Goal: Transaction & Acquisition: Purchase product/service

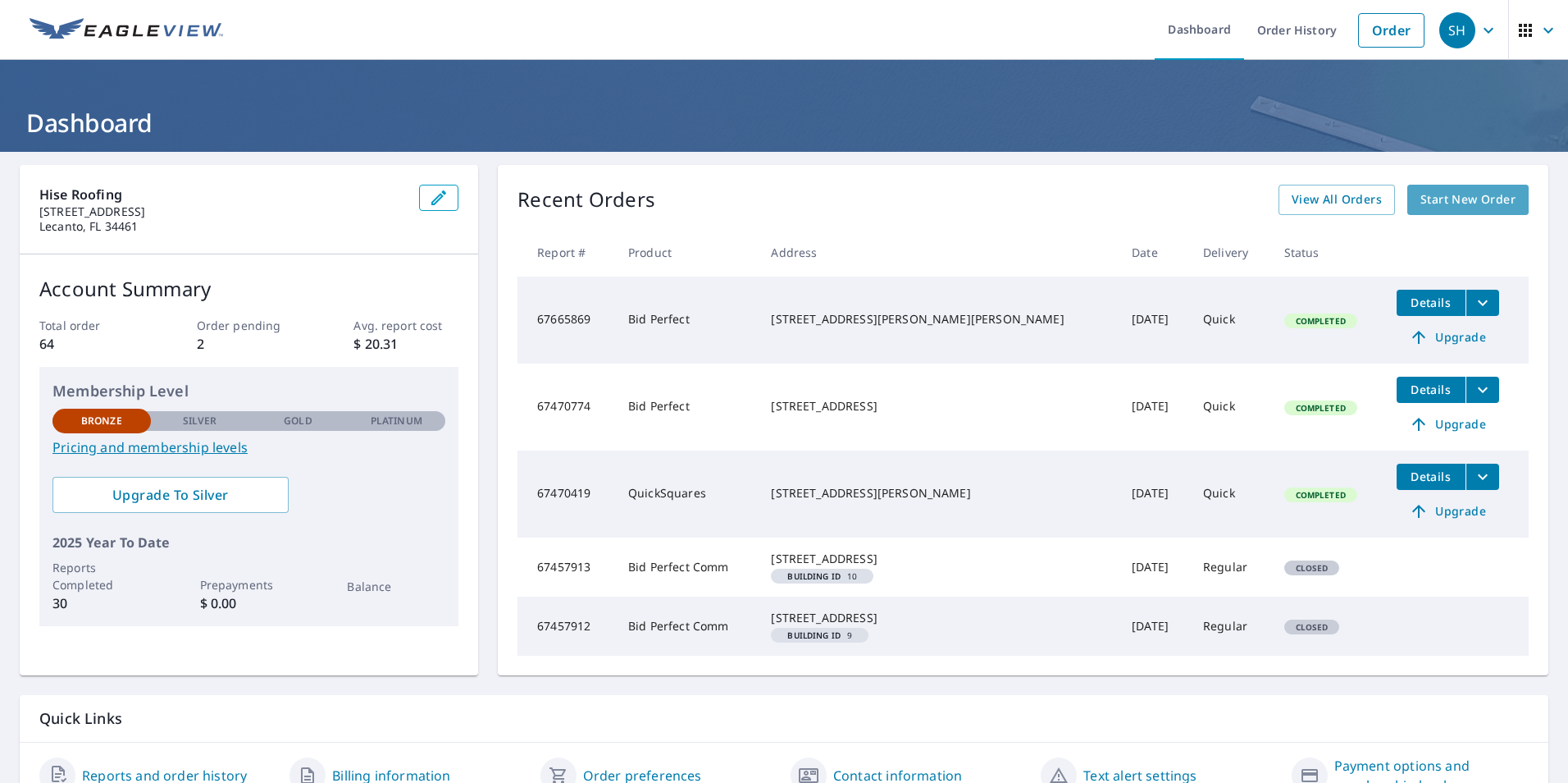
click at [1442, 202] on span "Start New Order" at bounding box center [1467, 200] width 95 height 20
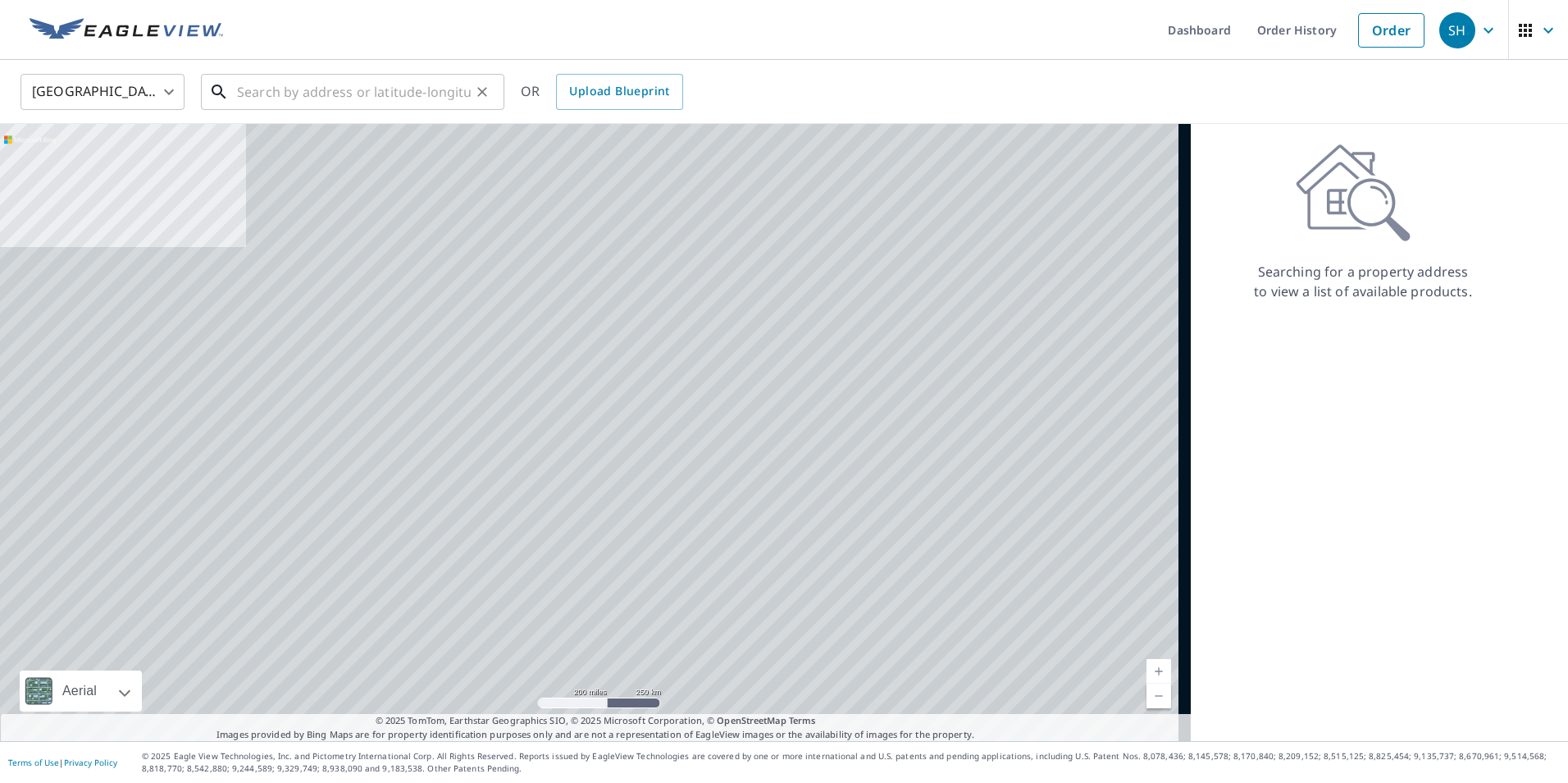
click at [387, 86] on input "text" at bounding box center [354, 92] width 233 height 46
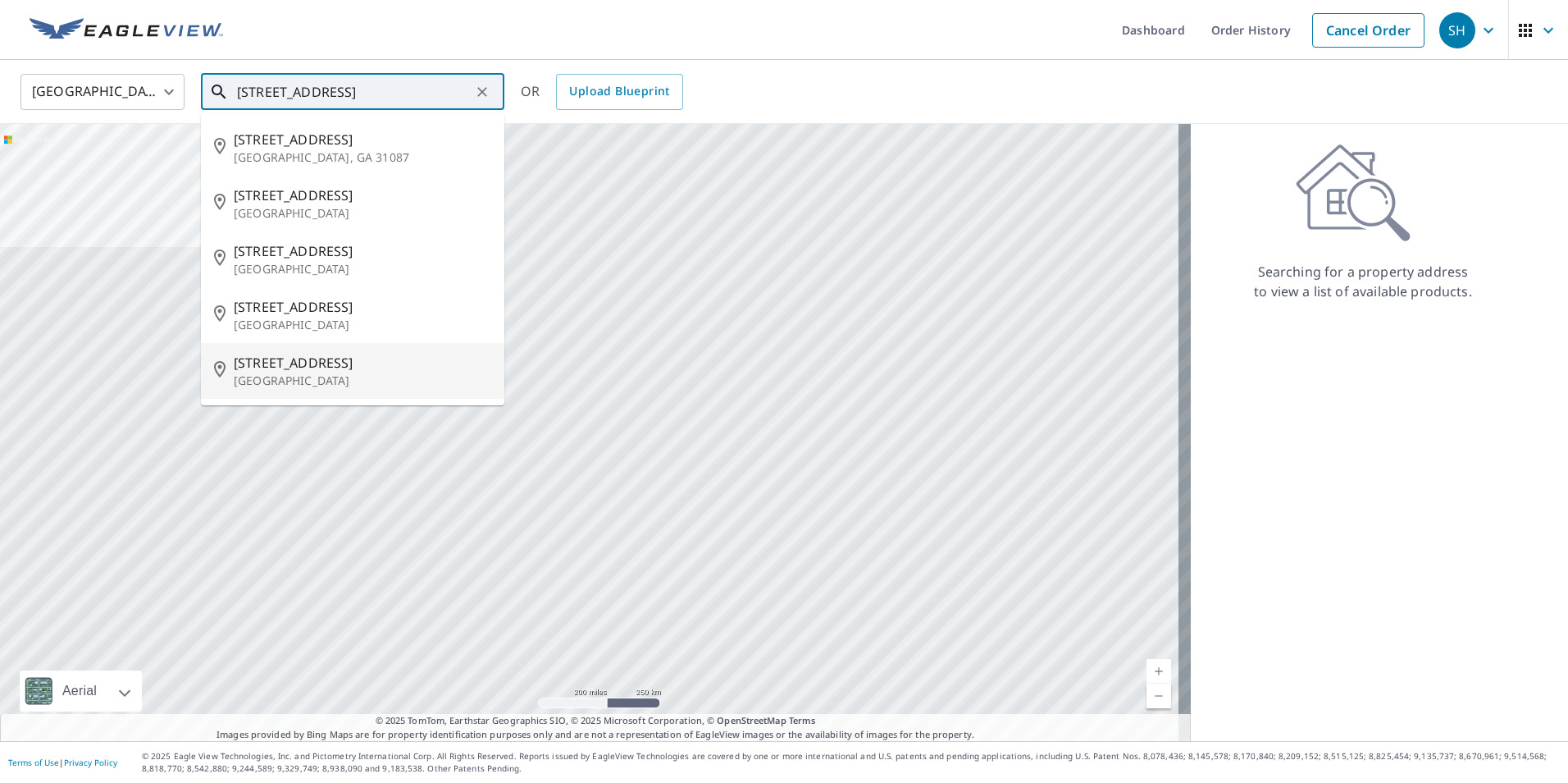
click at [328, 373] on p "[GEOGRAPHIC_DATA]" at bounding box center [362, 381] width 258 height 17
type input "[STREET_ADDRESS]"
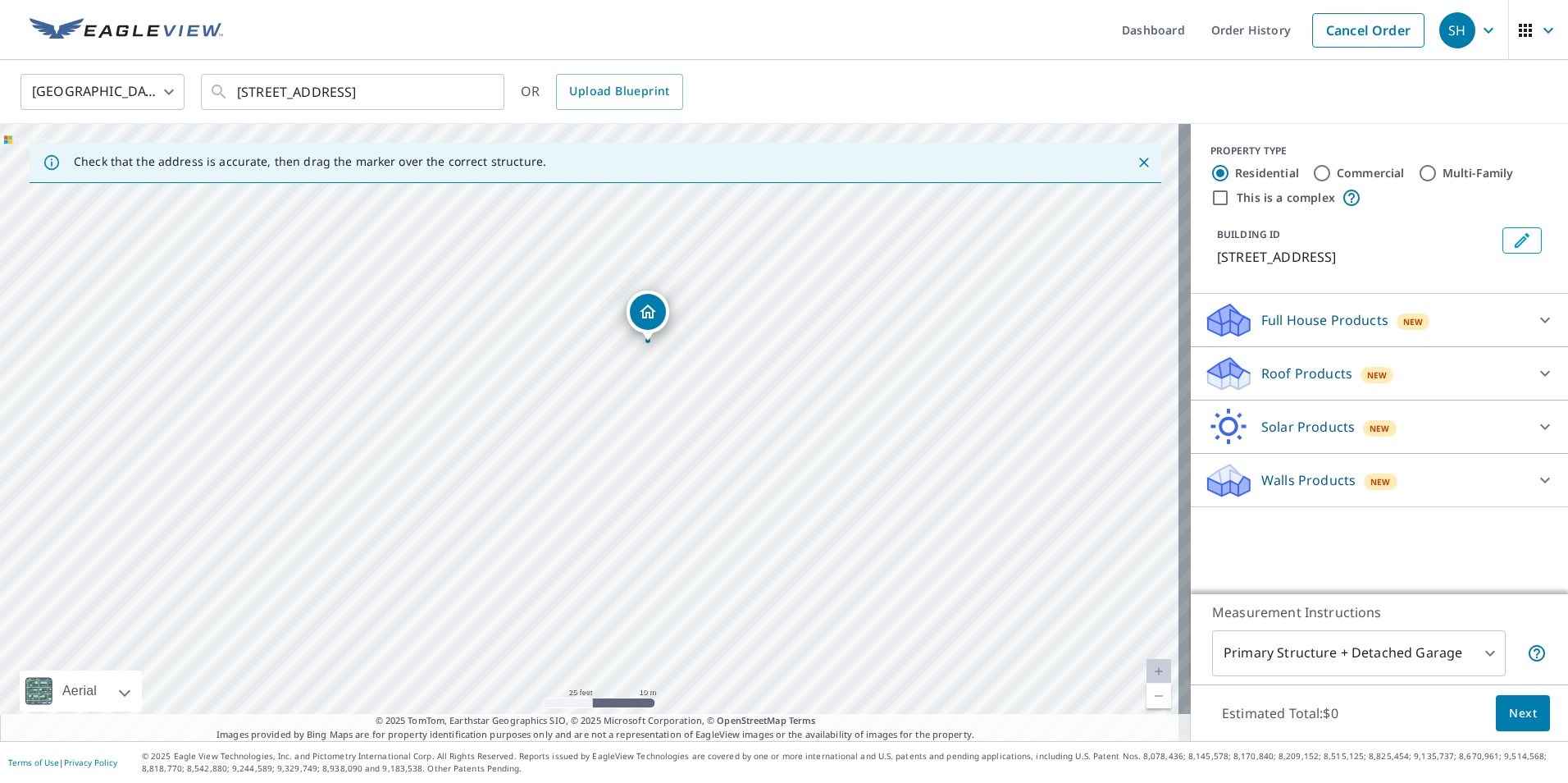
click at [1536, 375] on icon at bounding box center [1544, 373] width 19 height 19
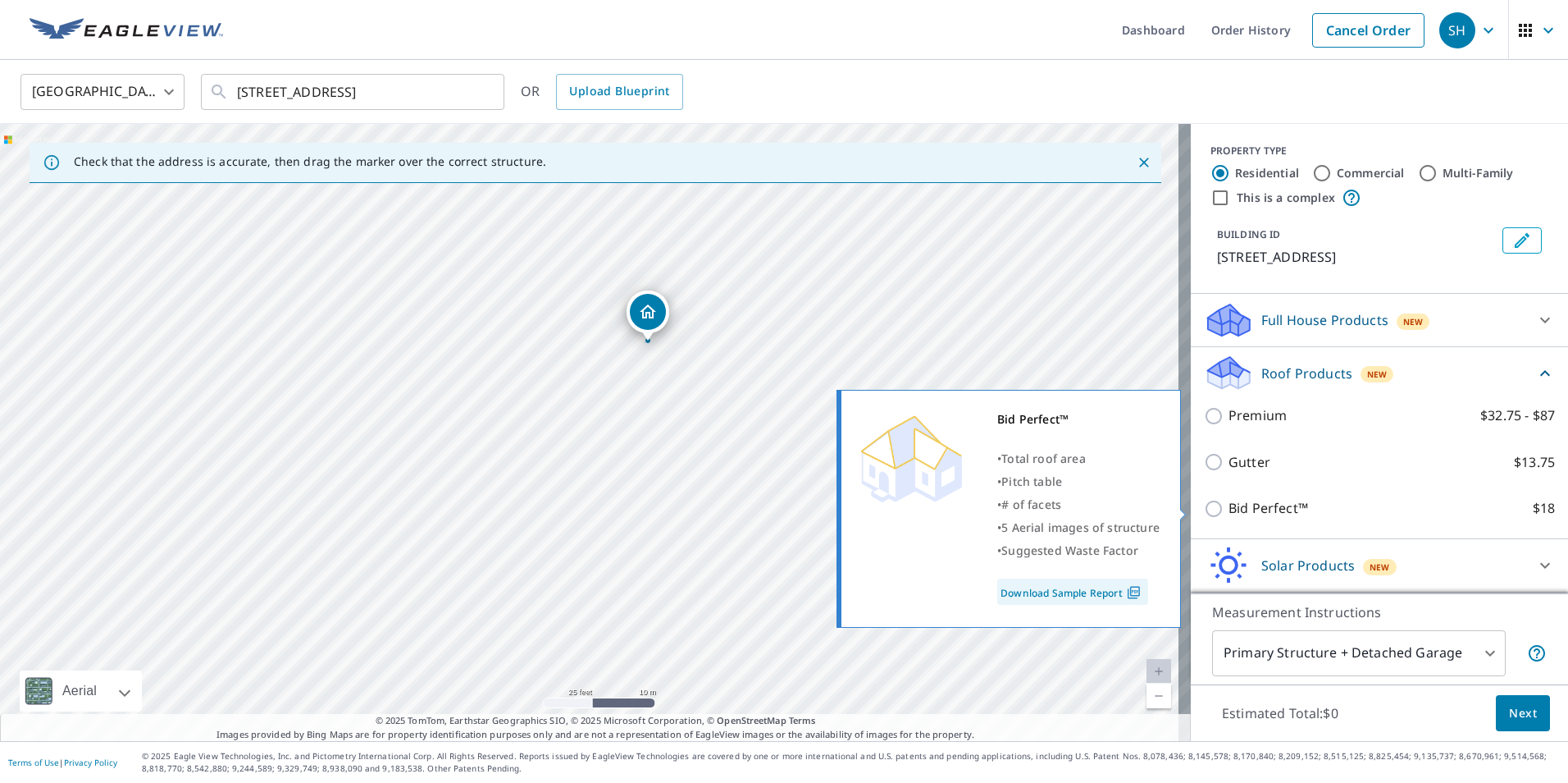
click at [1204, 508] on input "Bid Perfect™ $18" at bounding box center [1216, 508] width 24 height 19
checkbox input "true"
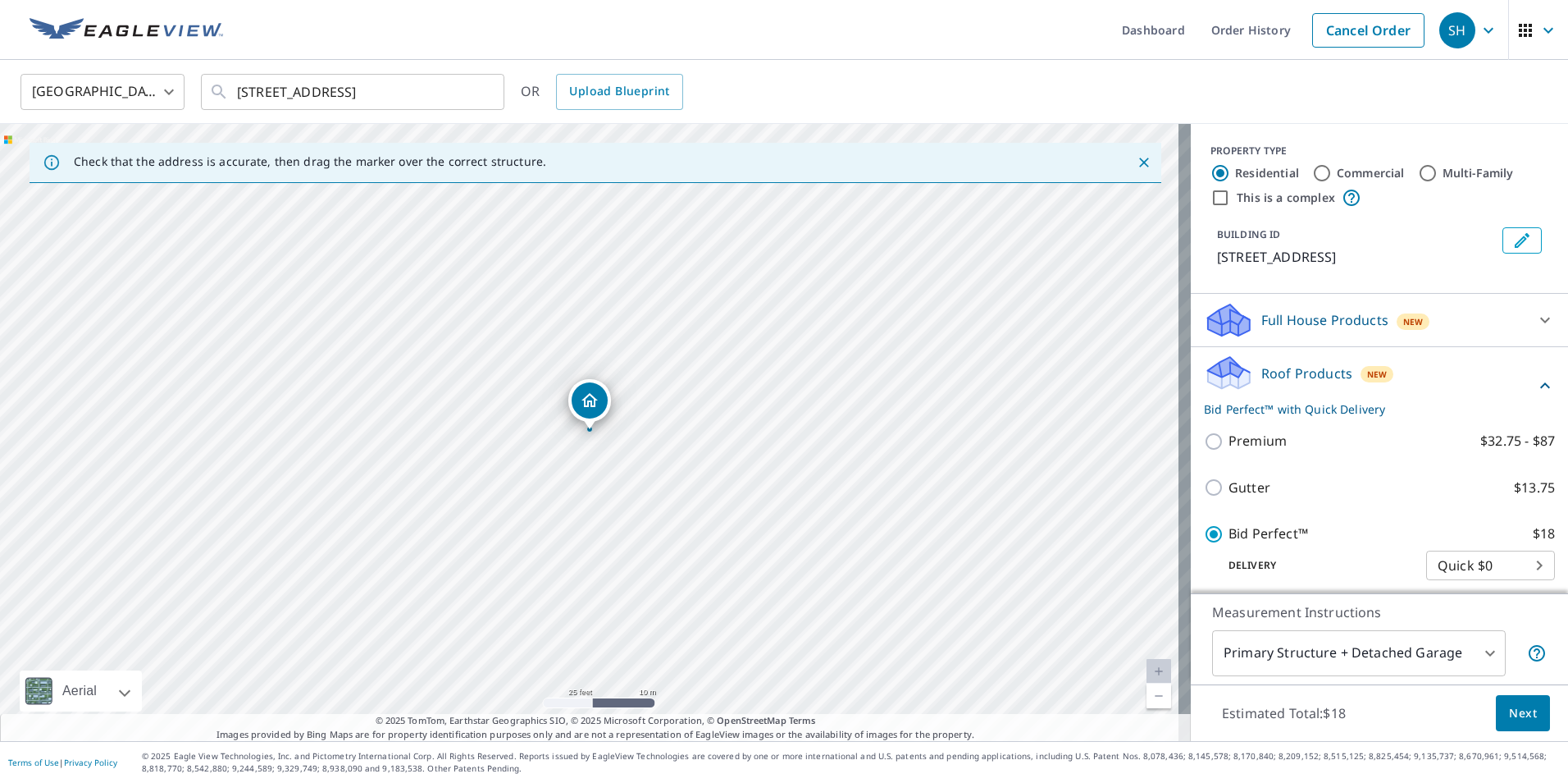
click at [1494, 575] on body "SH SH Dashboard Order History Cancel Order SH [GEOGRAPHIC_DATA] [GEOGRAPHIC_DAT…" at bounding box center [784, 392] width 1568 height 783
click at [1476, 567] on li "Quick $0" at bounding box center [1466, 565] width 128 height 29
click at [1509, 708] on span "Next" at bounding box center [1523, 713] width 28 height 20
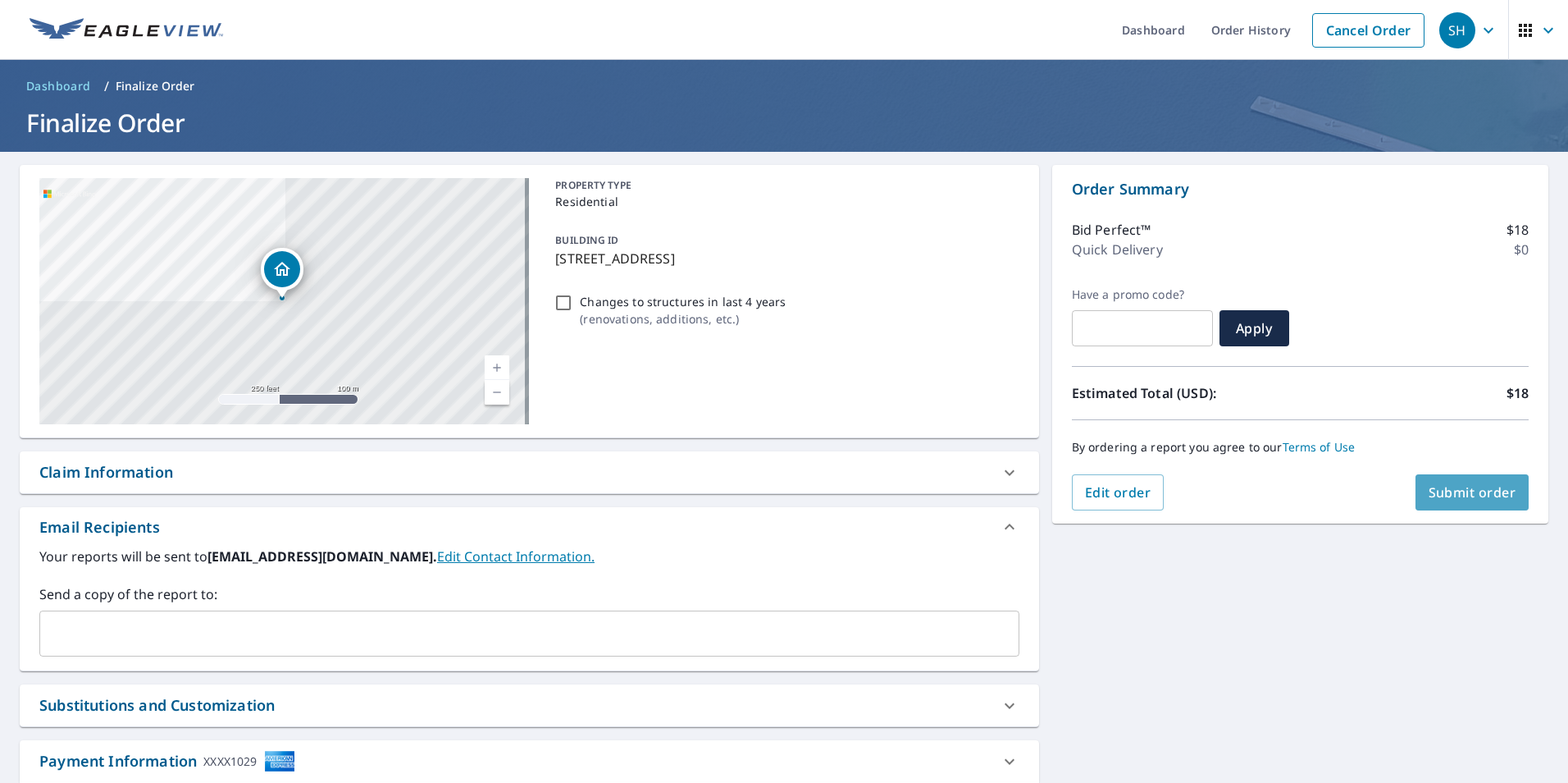
click at [1460, 499] on span "Submit order" at bounding box center [1472, 491] width 87 height 18
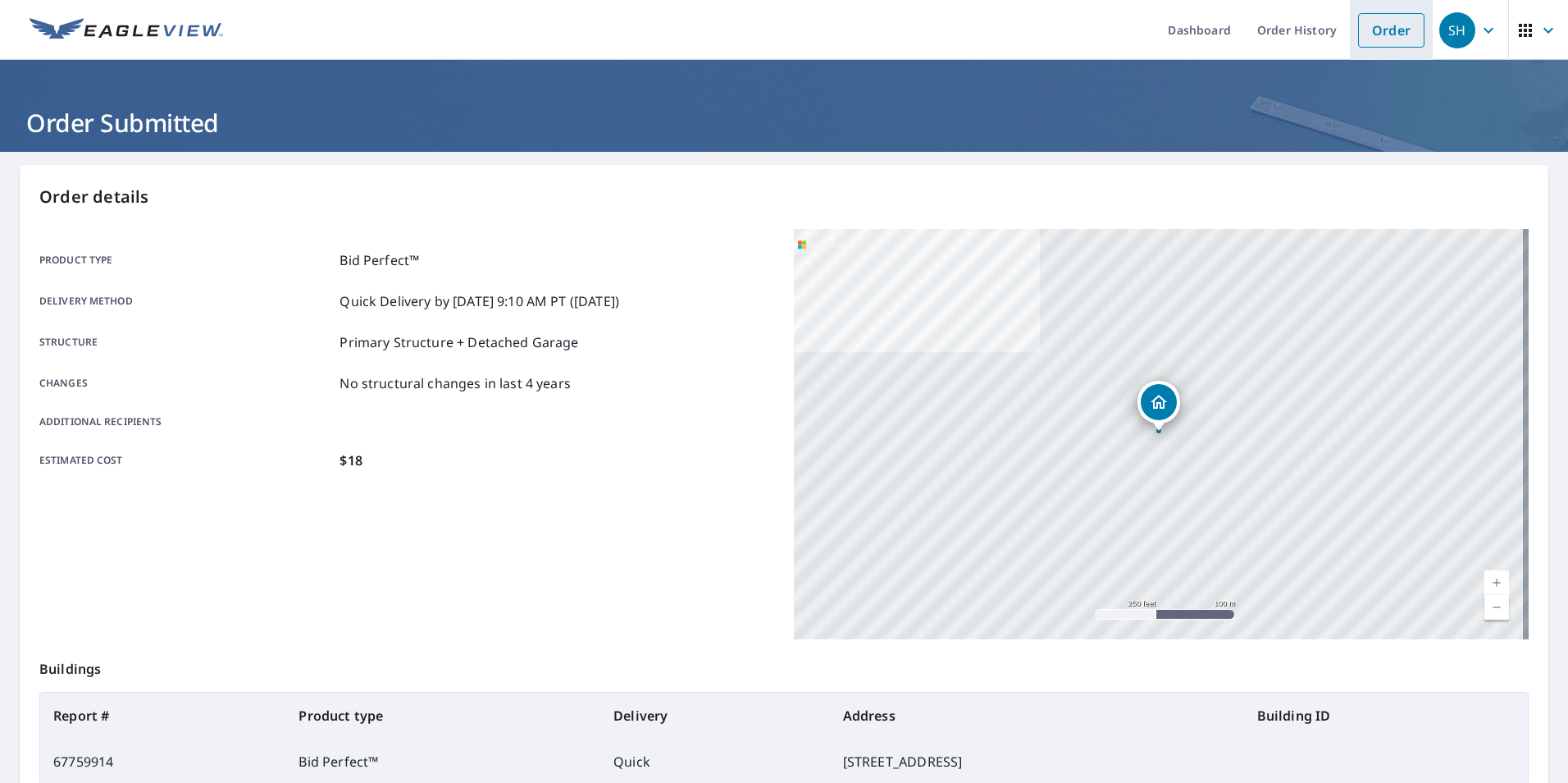
click at [1362, 30] on link "Order" at bounding box center [1391, 30] width 66 height 34
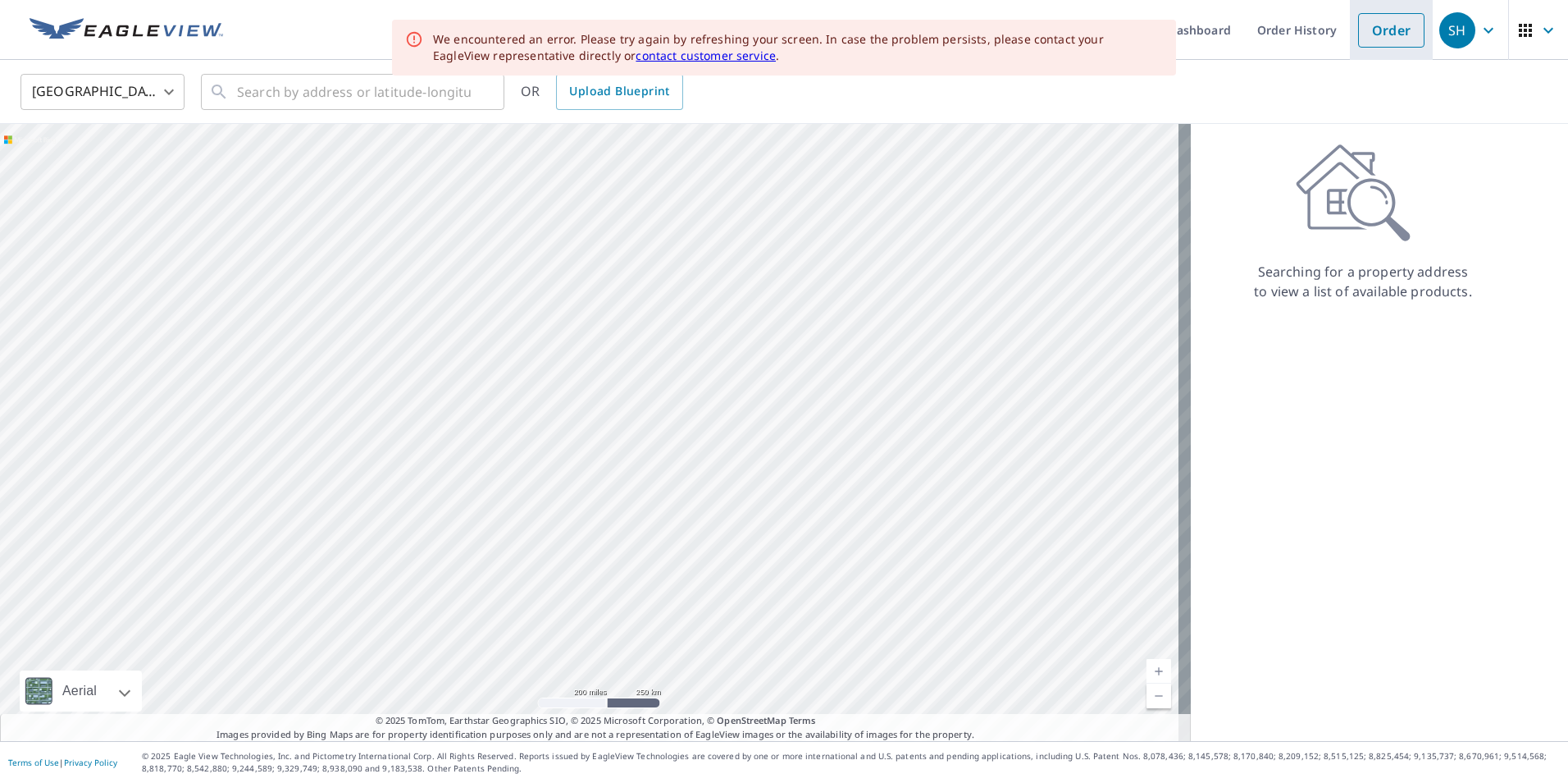
click at [1398, 29] on link "Order" at bounding box center [1391, 30] width 66 height 34
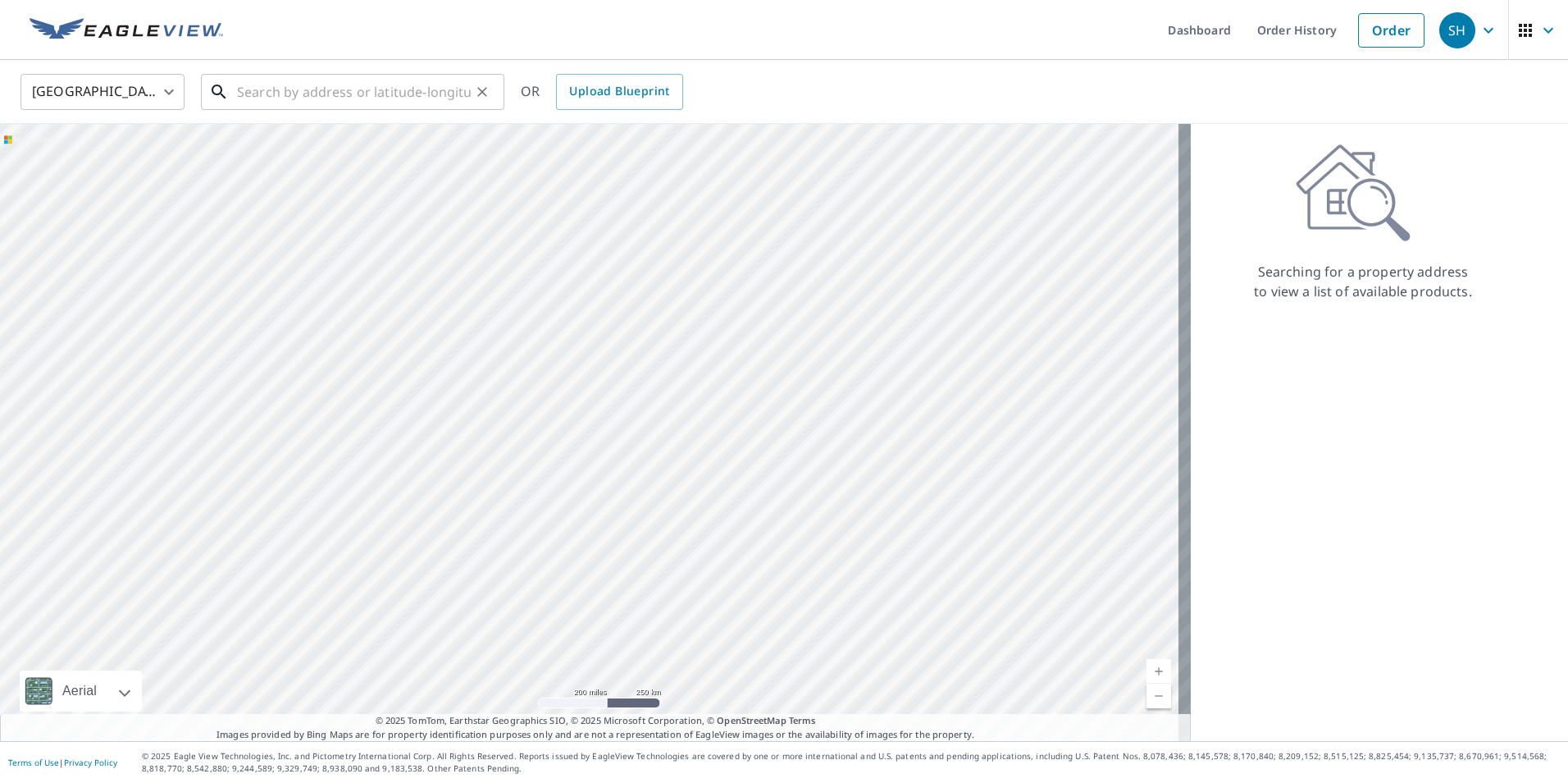
click at [406, 92] on input "text" at bounding box center [354, 92] width 233 height 46
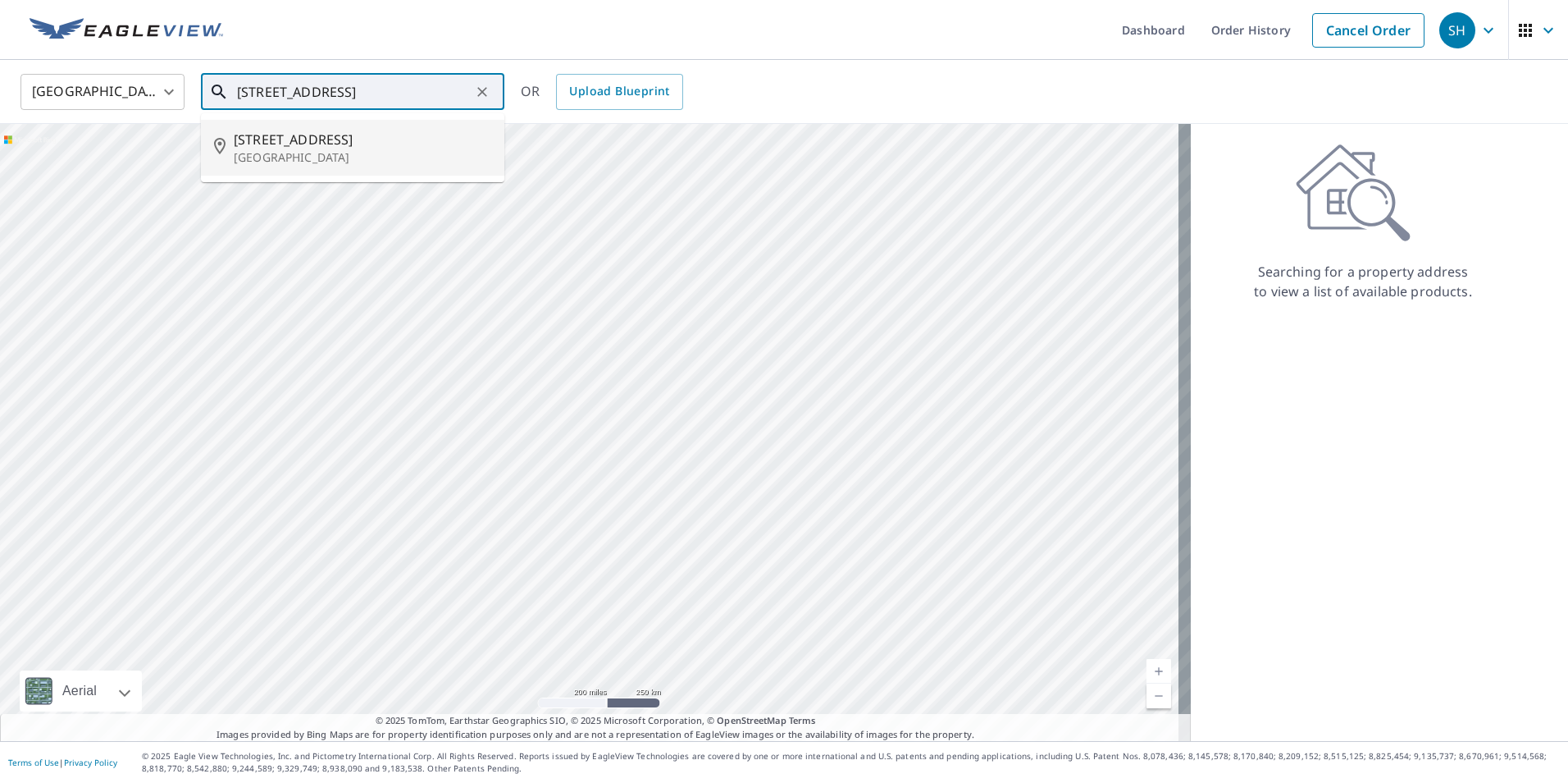
click at [369, 152] on p "[GEOGRAPHIC_DATA]" at bounding box center [362, 158] width 258 height 17
type input "[STREET_ADDRESS]"
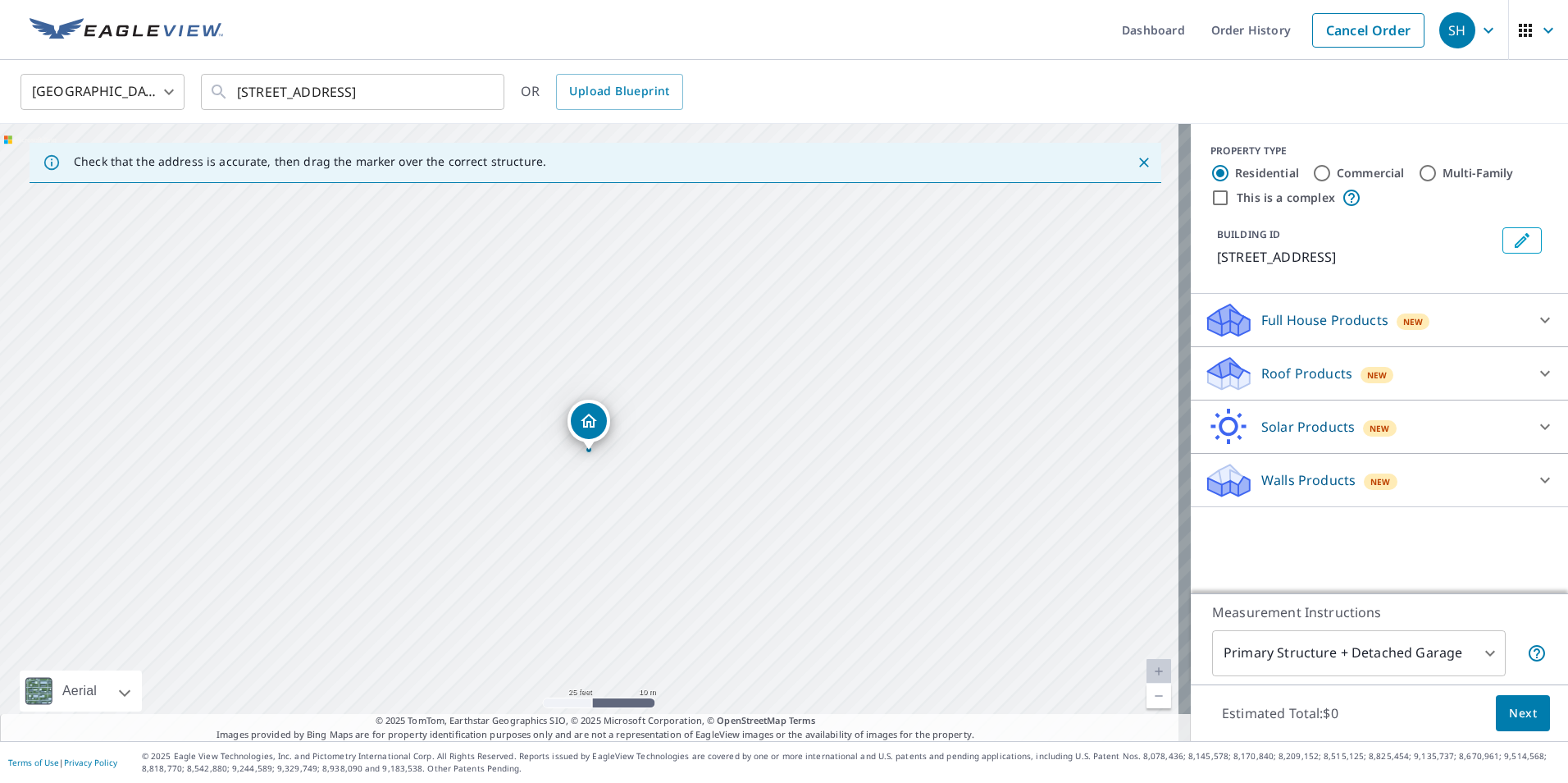
drag, startPoint x: 670, startPoint y: 463, endPoint x: 675, endPoint y: 509, distance: 46.3
click at [675, 509] on div "[STREET_ADDRESS]" at bounding box center [595, 432] width 1191 height 617
drag, startPoint x: 875, startPoint y: 614, endPoint x: 876, endPoint y: 429, distance: 185.0
click at [876, 429] on div "[STREET_ADDRESS]" at bounding box center [595, 432] width 1191 height 617
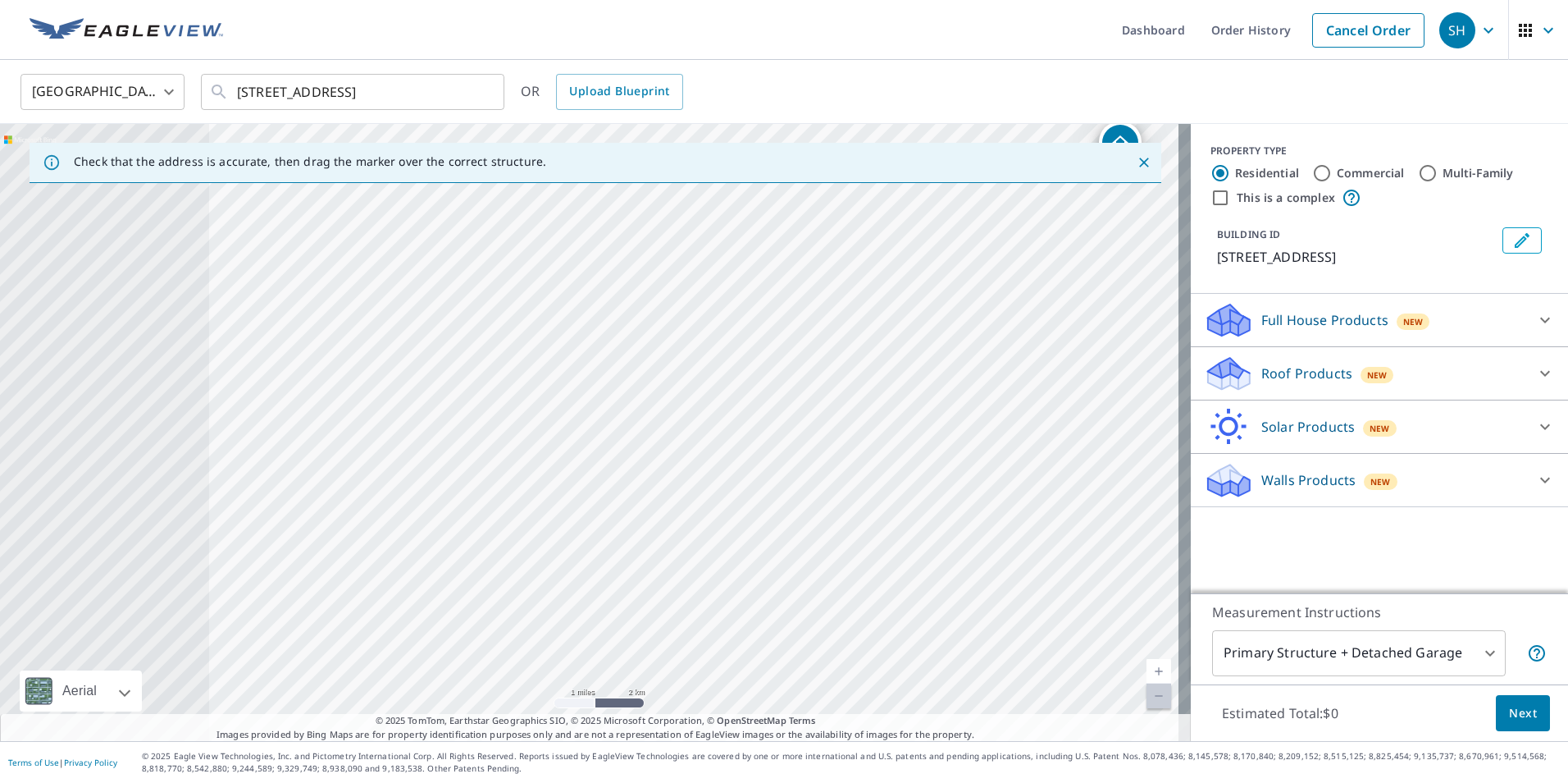
drag, startPoint x: 297, startPoint y: 522, endPoint x: 753, endPoint y: 397, distance: 472.8
click at [753, 397] on div "[STREET_ADDRESS]" at bounding box center [595, 432] width 1191 height 617
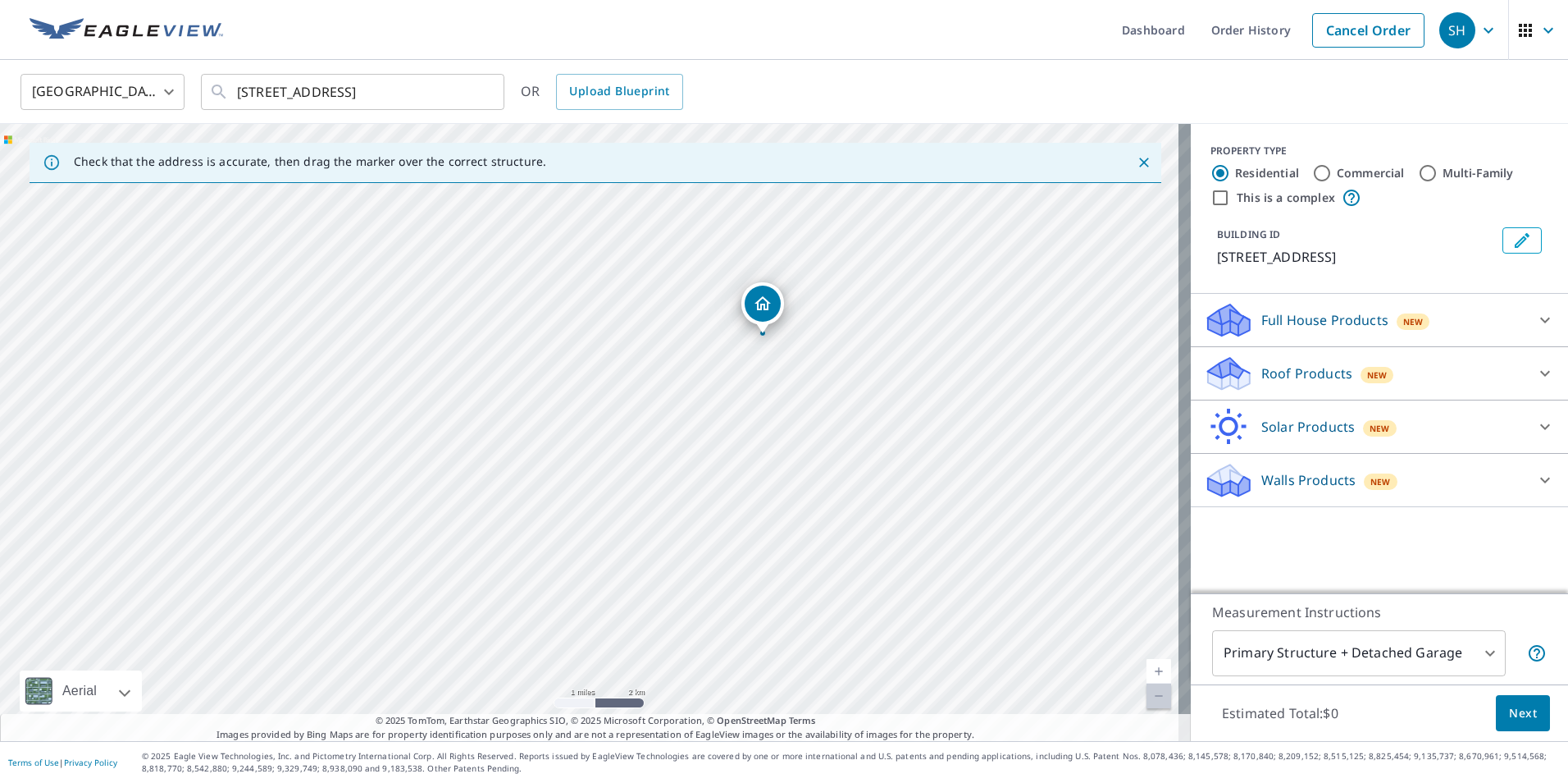
drag, startPoint x: 782, startPoint y: 544, endPoint x: 599, endPoint y: 651, distance: 212.0
click at [516, 699] on div "[STREET_ADDRESS]" at bounding box center [595, 432] width 1191 height 617
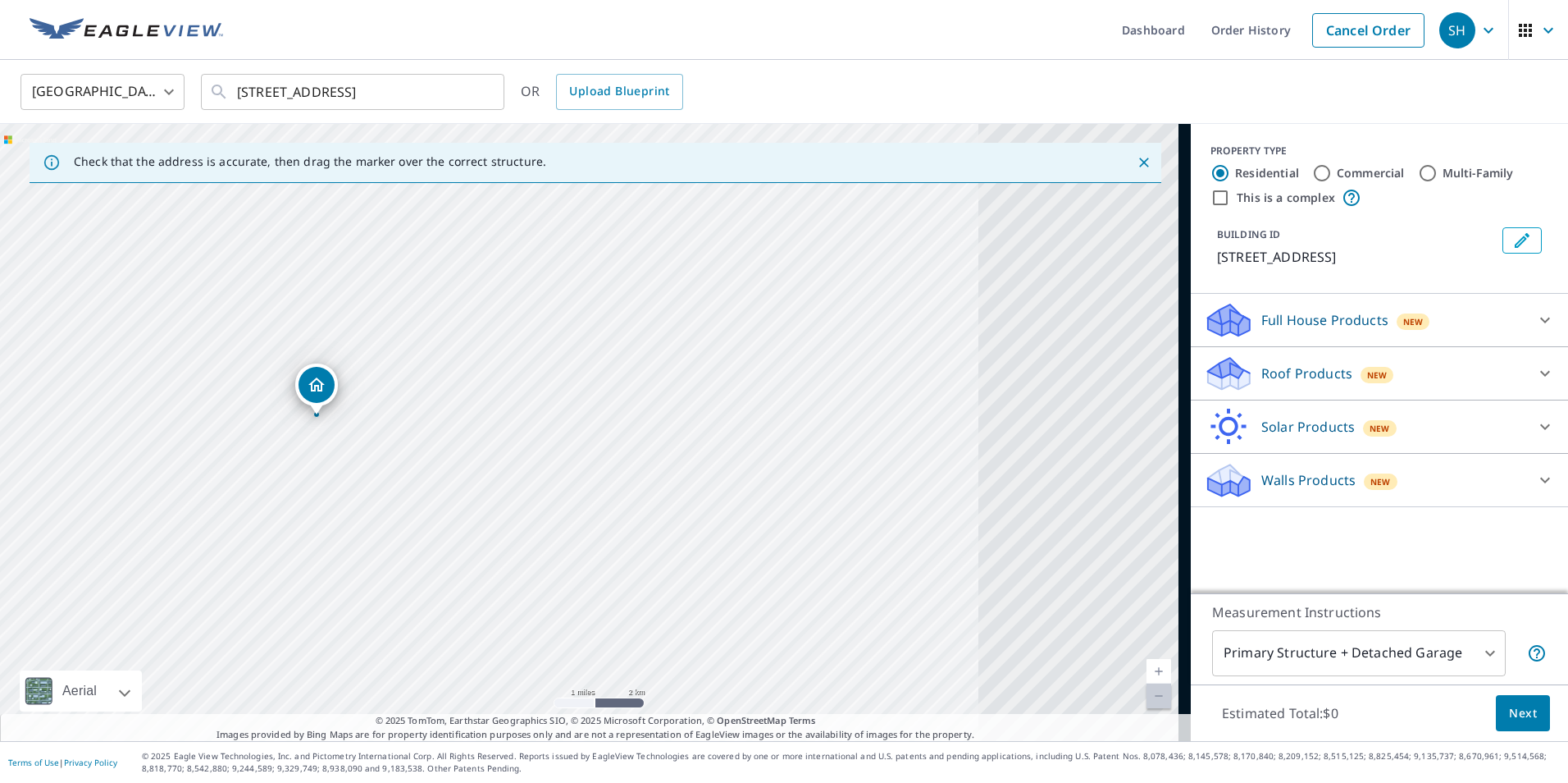
drag, startPoint x: 704, startPoint y: 528, endPoint x: 268, endPoint y: 593, distance: 440.8
click at [268, 593] on div "[STREET_ADDRESS]" at bounding box center [595, 432] width 1191 height 617
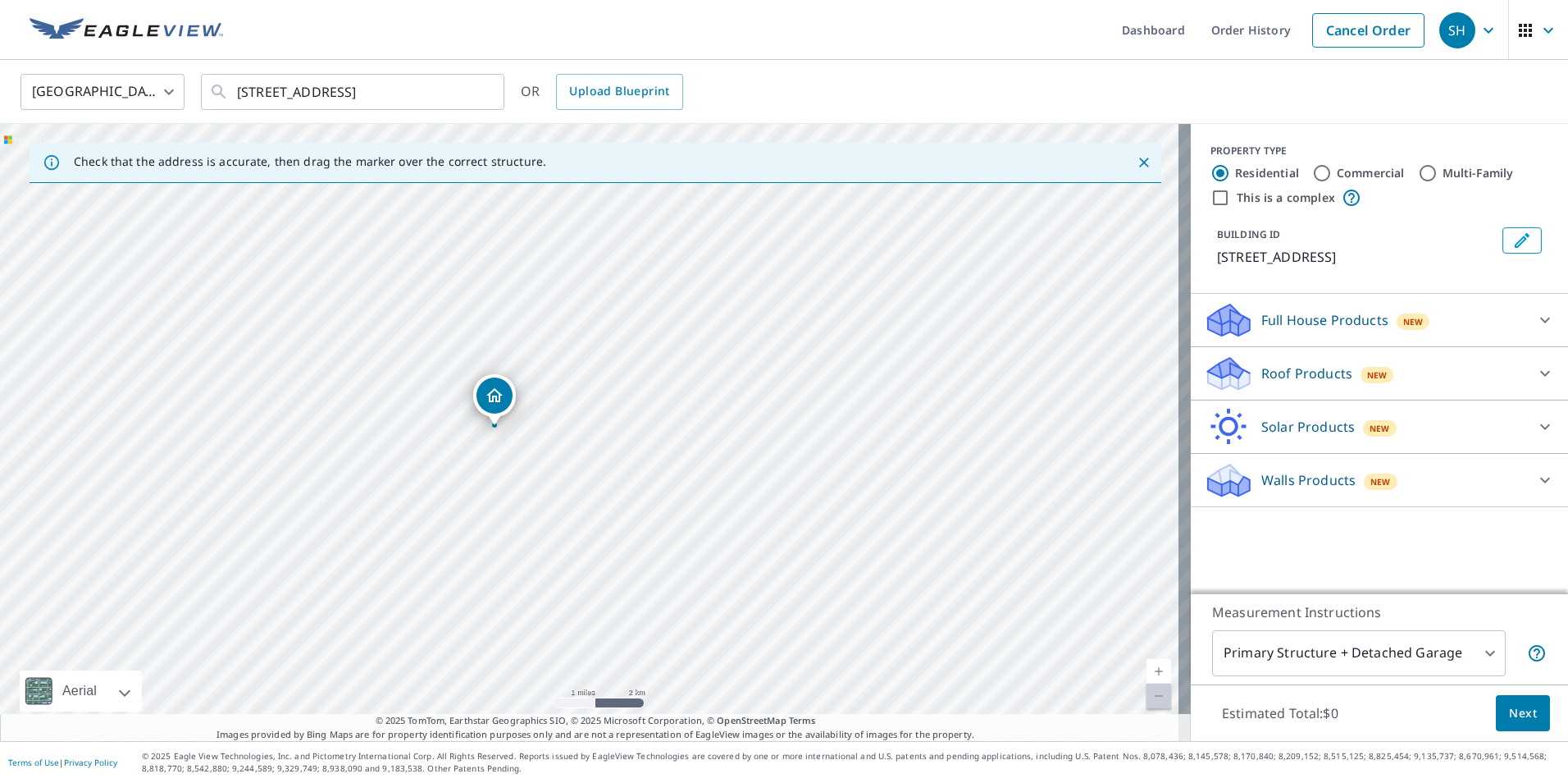
drag, startPoint x: 885, startPoint y: 524, endPoint x: 1063, endPoint y: 535, distance: 178.3
click at [1063, 535] on div "[STREET_ADDRESS]" at bounding box center [595, 432] width 1191 height 617
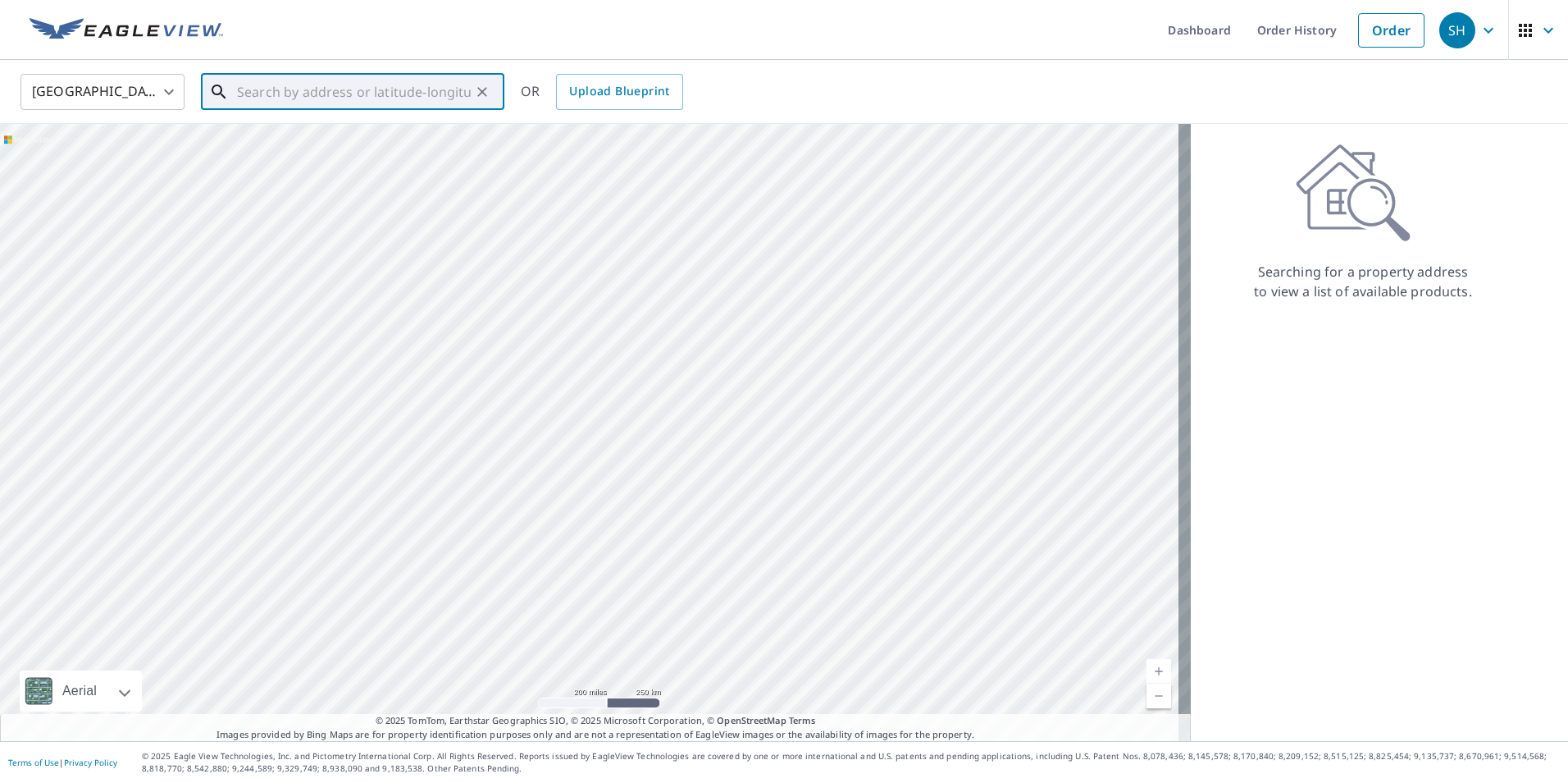
click at [399, 98] on input "text" at bounding box center [354, 92] width 233 height 46
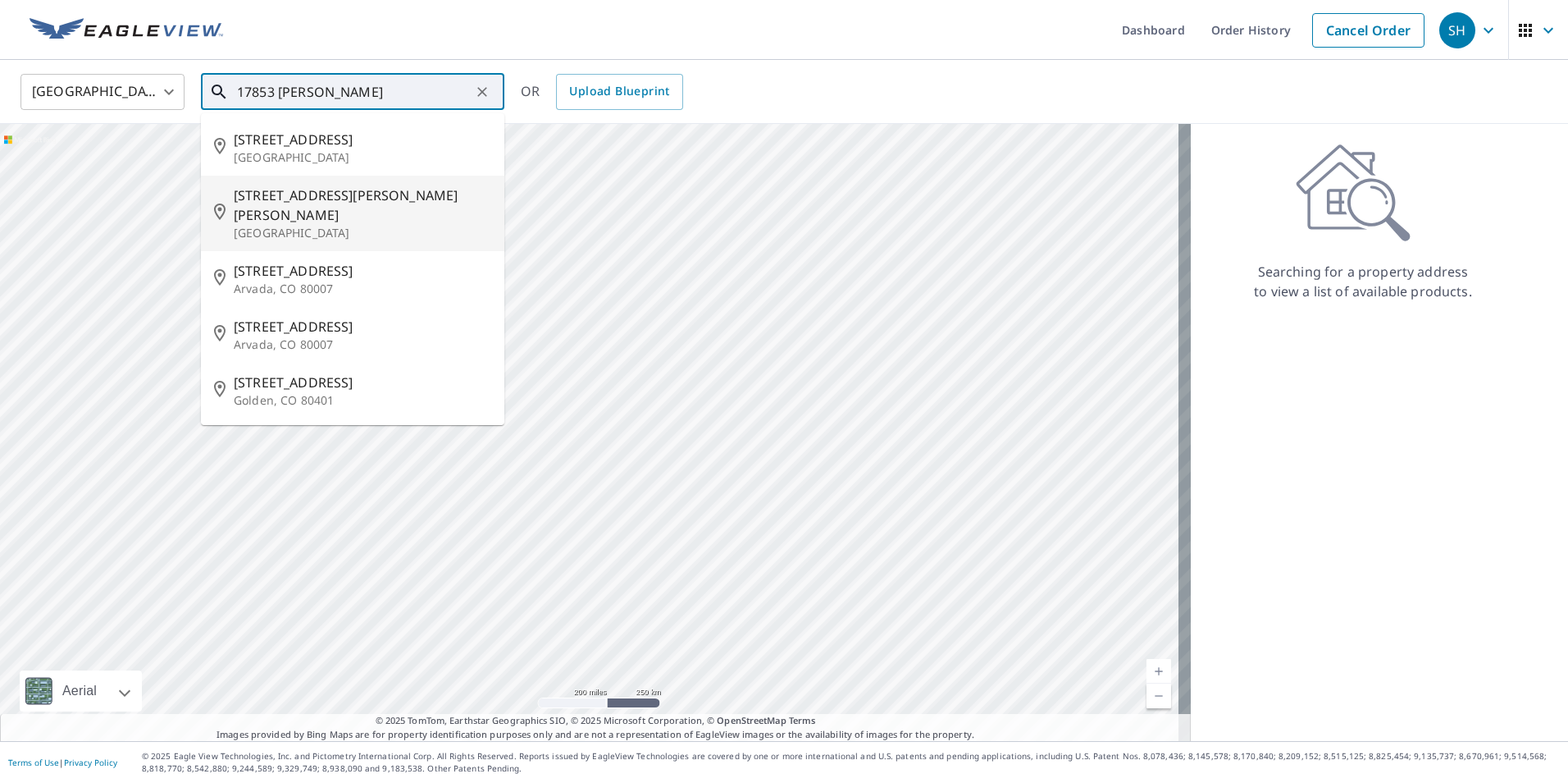
click at [383, 198] on span "[STREET_ADDRESS][PERSON_NAME][PERSON_NAME]" at bounding box center [362, 205] width 258 height 39
type input "[STREET_ADDRESS][PERSON_NAME][PERSON_NAME]"
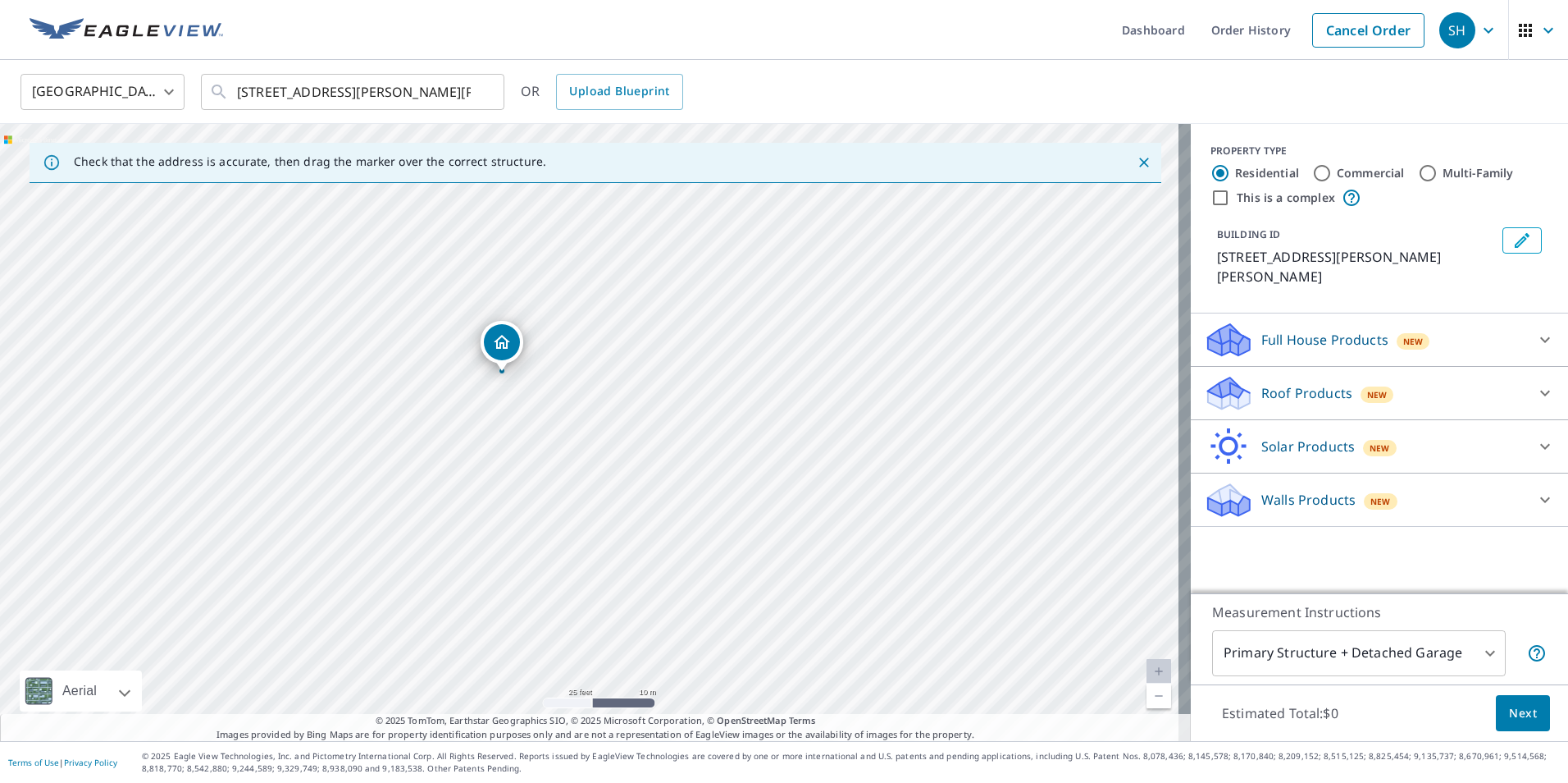
click at [611, 465] on div "[STREET_ADDRESS][PERSON_NAME][PERSON_NAME]" at bounding box center [595, 432] width 1191 height 617
click at [1505, 376] on div "Roof Products New" at bounding box center [1365, 393] width 322 height 39
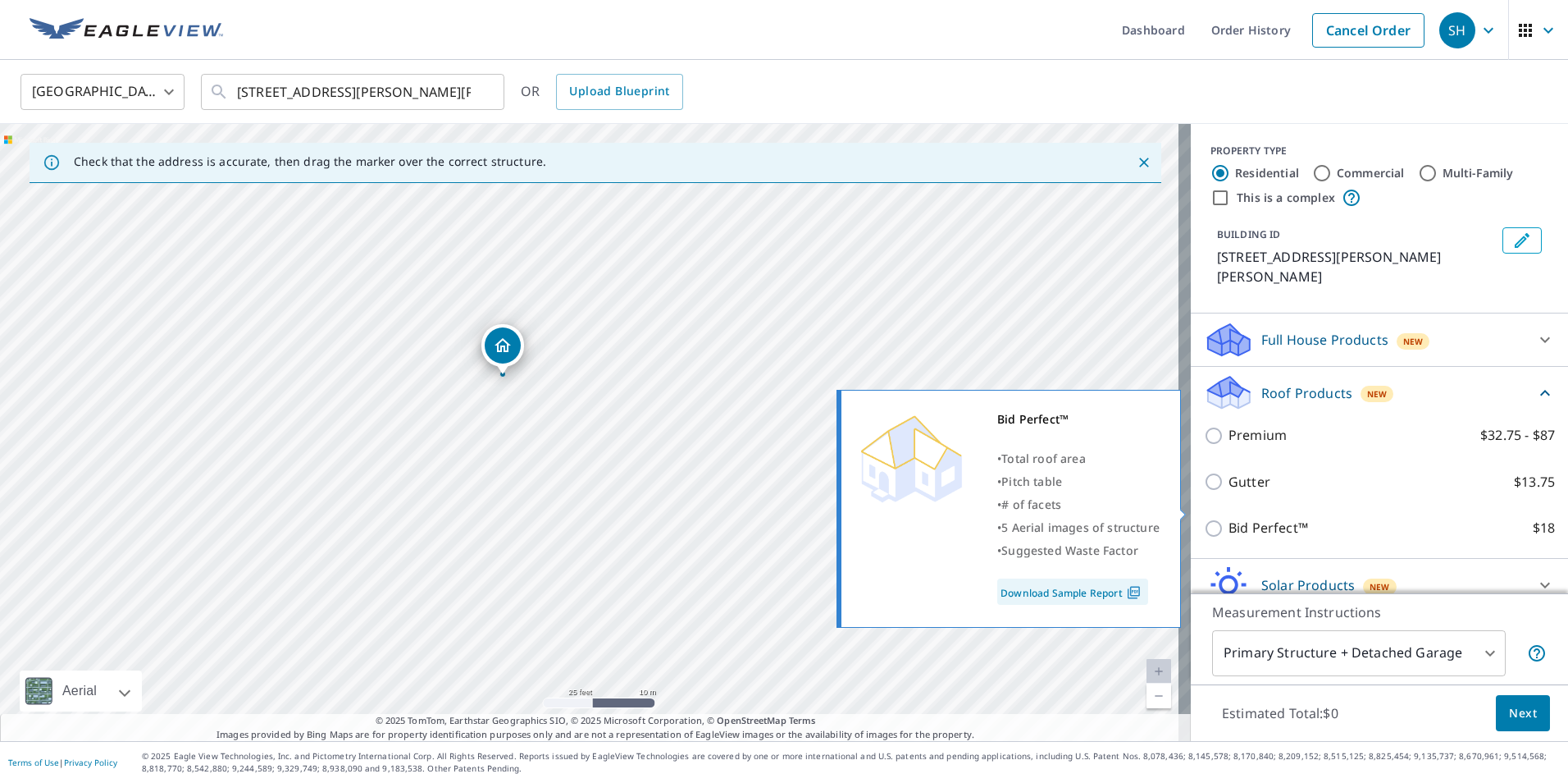
click at [1204, 518] on input "Bid Perfect™ $18" at bounding box center [1216, 528] width 24 height 19
checkbox input "true"
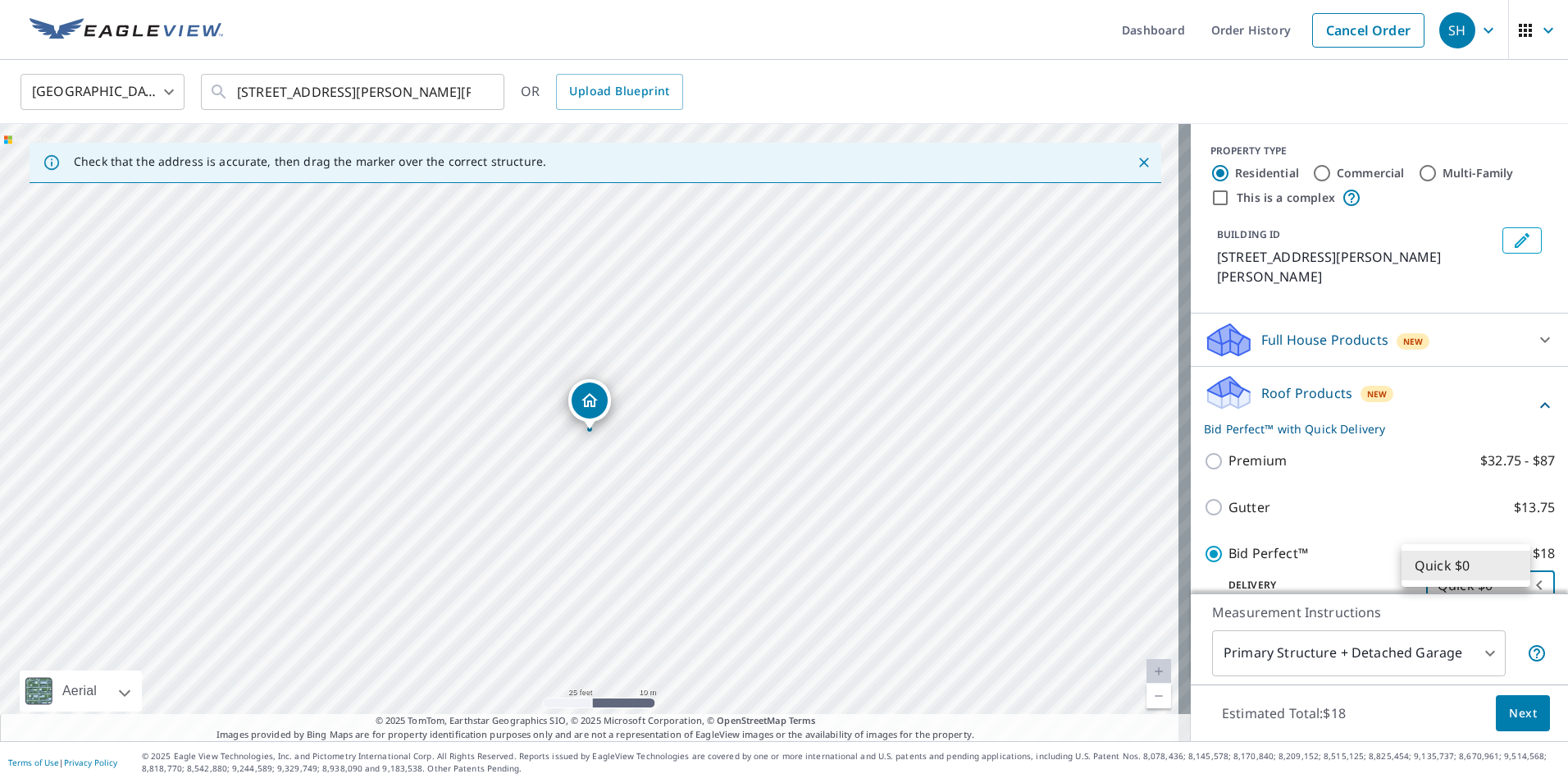
click at [1467, 566] on body "SH SH Dashboard Order History Cancel Order SH [GEOGRAPHIC_DATA] [GEOGRAPHIC_DAT…" at bounding box center [784, 392] width 1568 height 783
click at [1466, 563] on li "Quick $0" at bounding box center [1466, 565] width 128 height 29
click at [1472, 566] on body "SH SH Dashboard Order History Cancel Order SH [GEOGRAPHIC_DATA] [GEOGRAPHIC_DAT…" at bounding box center [784, 392] width 1568 height 783
click at [1472, 566] on li "Quick $0" at bounding box center [1466, 565] width 128 height 29
click at [1519, 712] on span "Next" at bounding box center [1523, 713] width 28 height 20
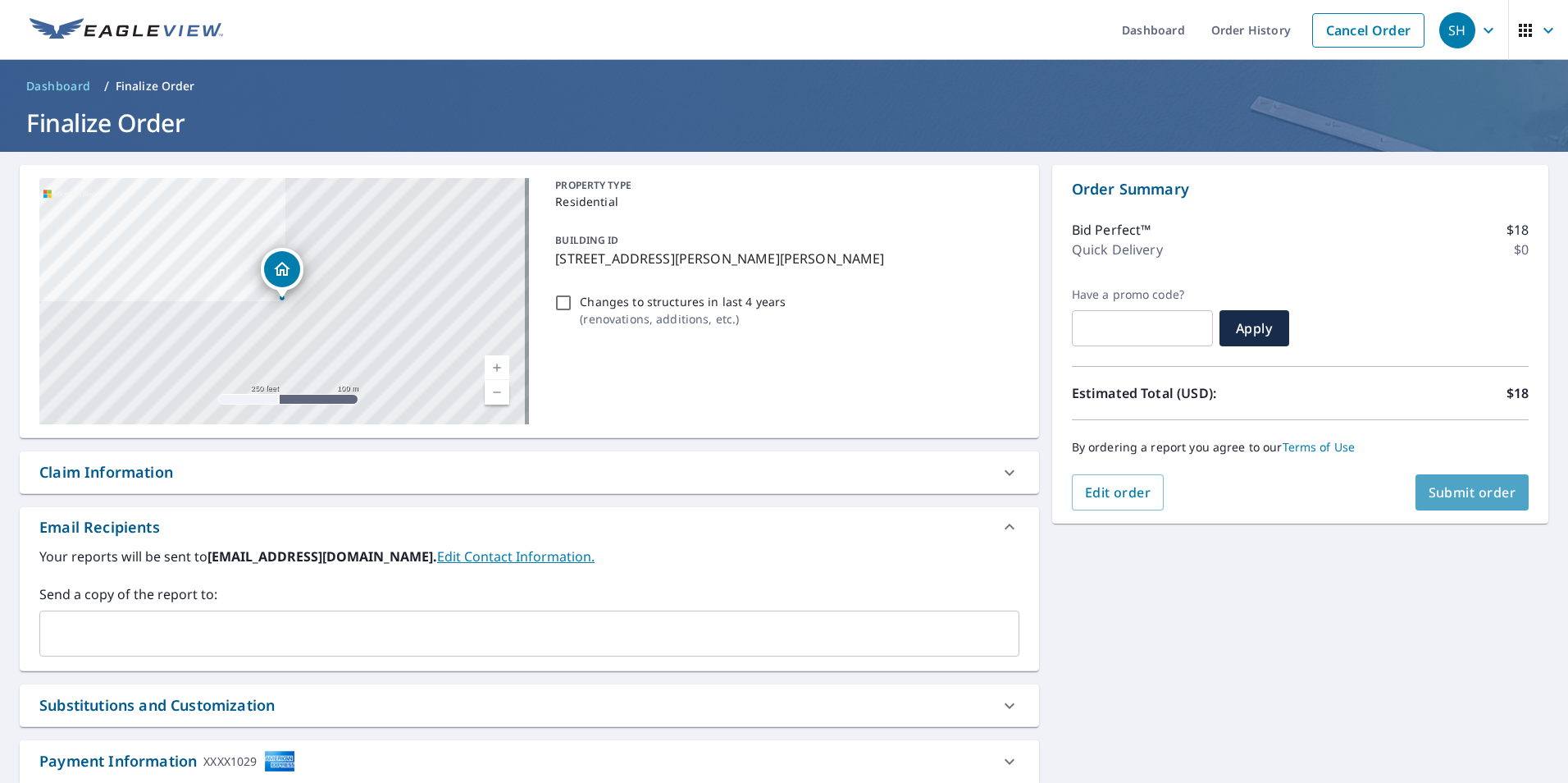
click at [1459, 496] on span "Submit order" at bounding box center [1472, 491] width 87 height 18
